Goal: Task Accomplishment & Management: Manage account settings

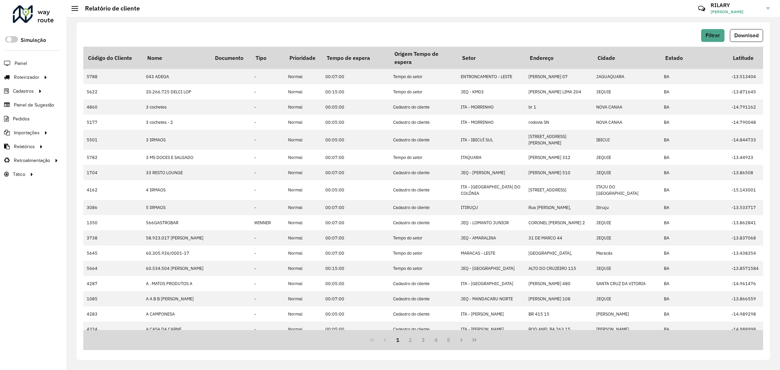
click at [767, 10] on link "RILARY [PERSON_NAME]" at bounding box center [742, 9] width 64 height 18
click at [731, 53] on link "Encerrar sessão" at bounding box center [741, 54] width 60 height 21
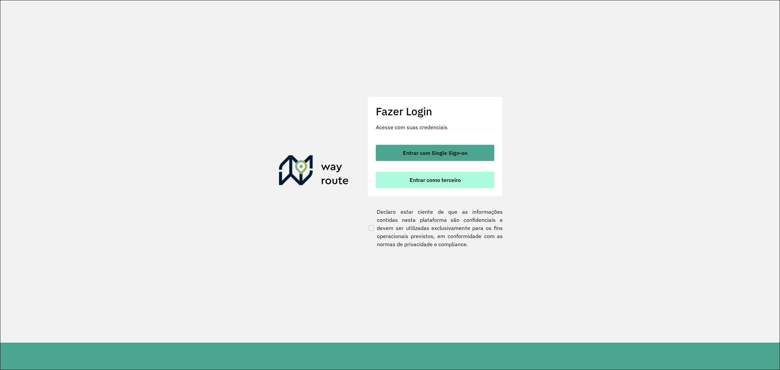
click at [436, 184] on button "Entrar como terceiro" at bounding box center [435, 180] width 118 height 16
